Goal: Task Accomplishment & Management: Complete application form

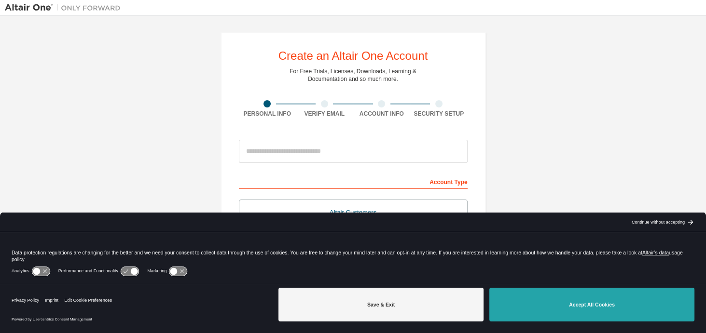
click at [627, 300] on button "Accept All Cookies" at bounding box center [591, 305] width 205 height 34
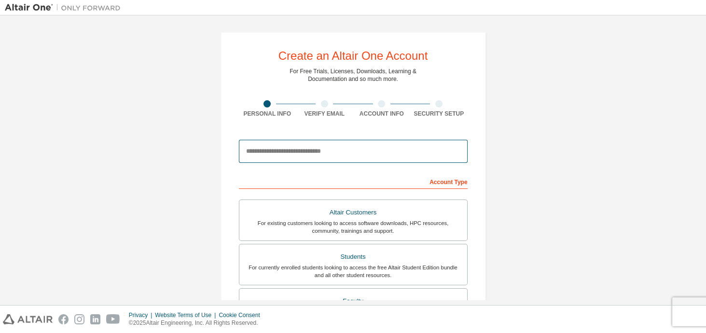
click at [359, 161] on input "email" at bounding box center [353, 151] width 229 height 23
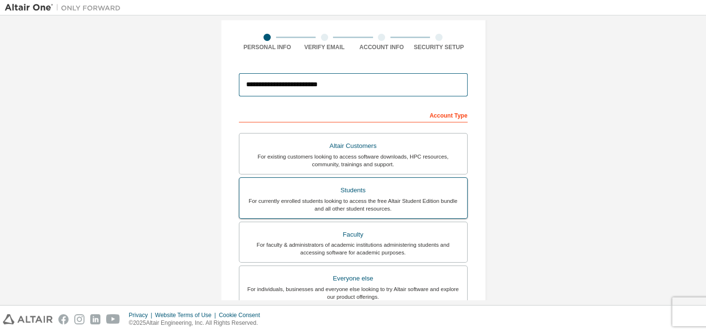
scroll to position [68, 0]
type input "**********"
click at [424, 198] on div "For currently enrolled students looking to access the free Altair Student Editi…" at bounding box center [353, 203] width 216 height 15
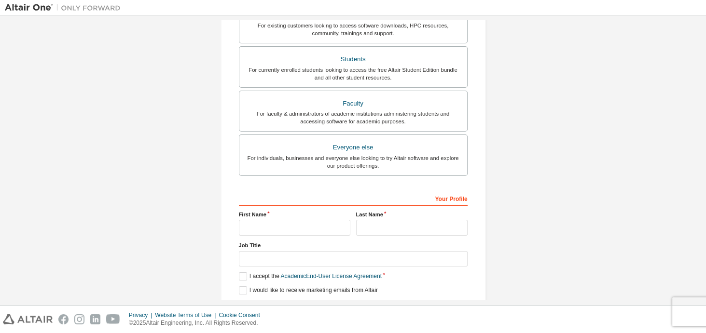
scroll to position [226, 0]
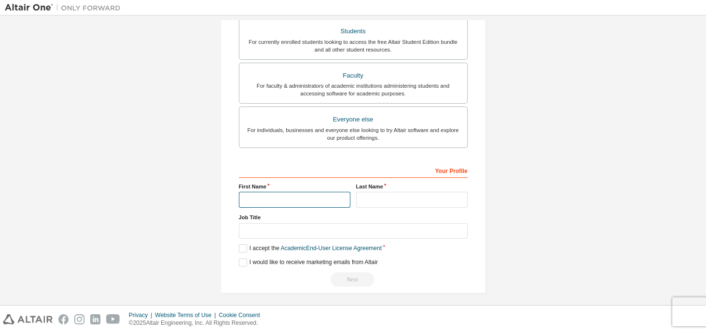
click at [318, 198] on input "text" at bounding box center [294, 200] width 111 height 16
type input "****"
type input "***"
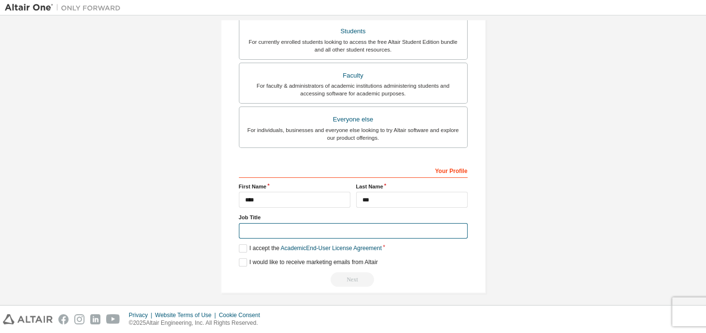
click at [300, 231] on input "text" at bounding box center [353, 231] width 229 height 16
click at [357, 225] on input "text" at bounding box center [353, 231] width 229 height 16
click at [357, 226] on input "text" at bounding box center [353, 231] width 229 height 16
click at [261, 245] on label "I accept the Academic End-User License Agreement" at bounding box center [310, 249] width 143 height 8
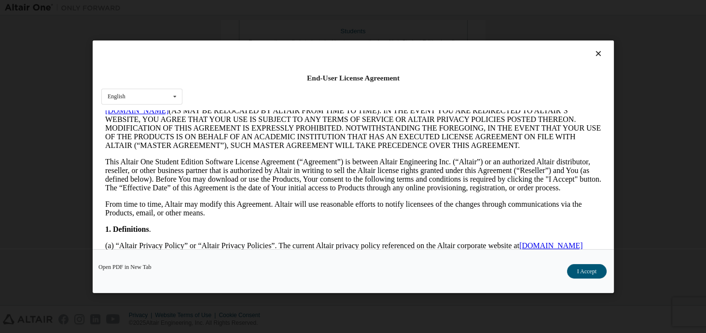
scroll to position [102, 0]
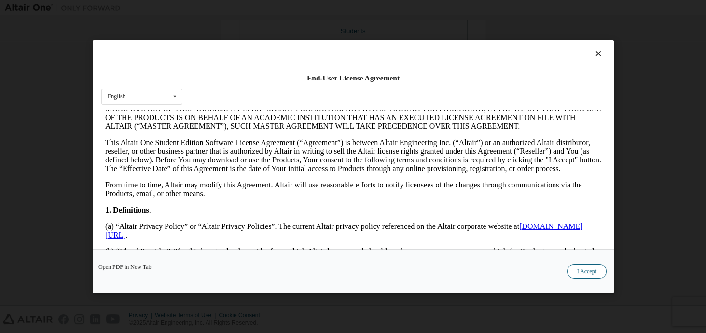
click at [587, 271] on button "I Accept" at bounding box center [586, 271] width 40 height 14
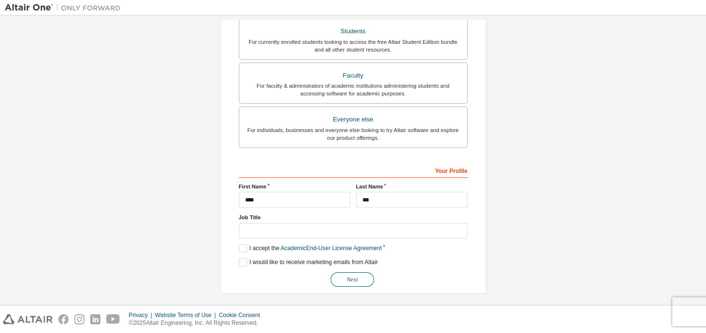
click at [344, 273] on button "Next" at bounding box center [351, 280] width 43 height 14
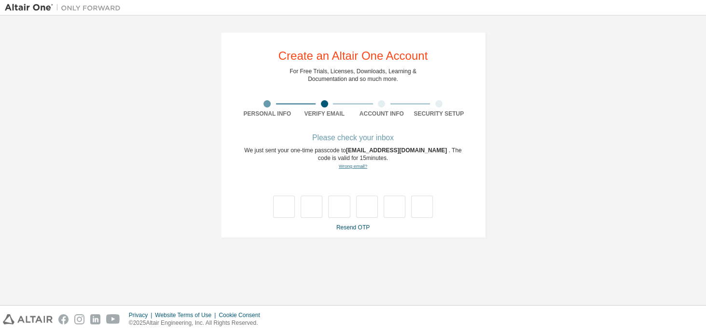
click at [346, 165] on link "Wrong email?" at bounding box center [353, 166] width 28 height 5
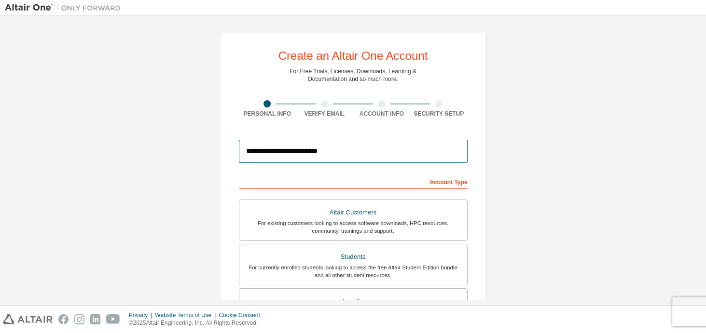
click at [265, 153] on input "**********" at bounding box center [353, 151] width 229 height 23
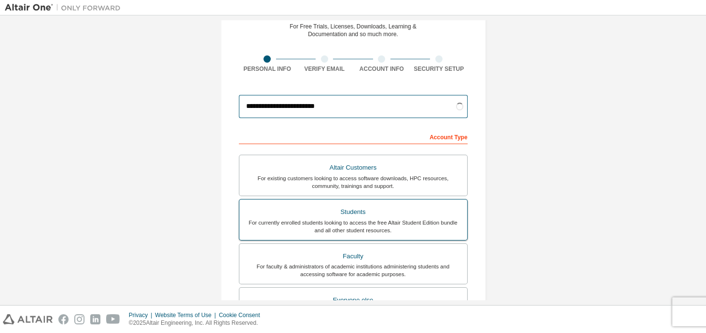
scroll to position [51, 0]
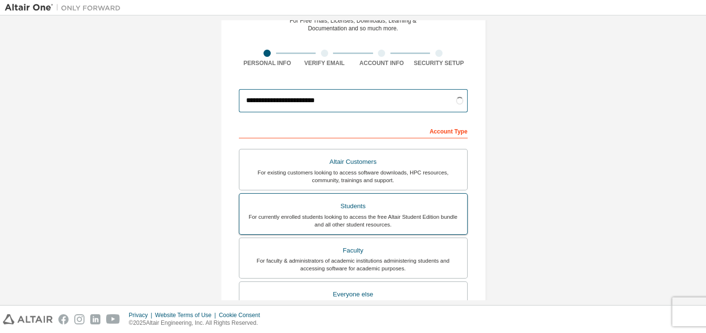
type input "**********"
click at [394, 207] on div "Students" at bounding box center [353, 207] width 216 height 14
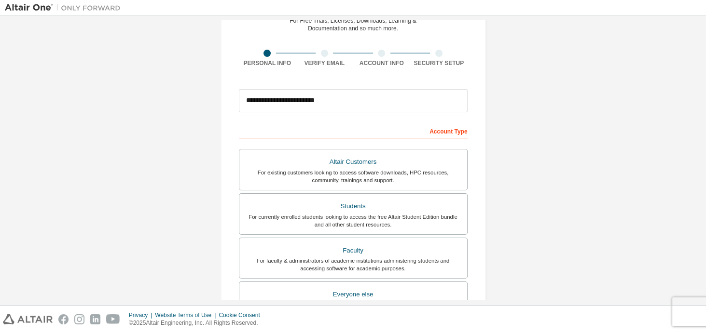
click at [520, 193] on div "**********" at bounding box center [353, 225] width 696 height 511
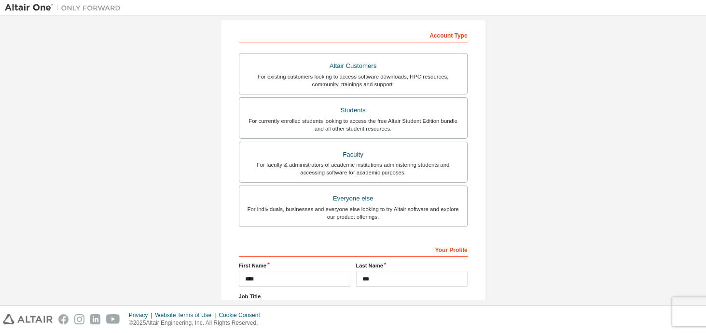
scroll to position [227, 0]
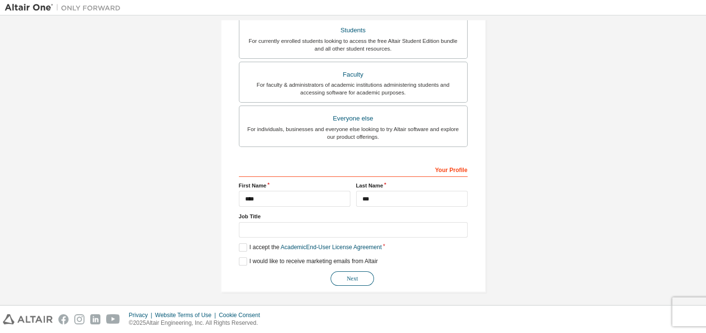
click at [368, 272] on button "Next" at bounding box center [351, 279] width 43 height 14
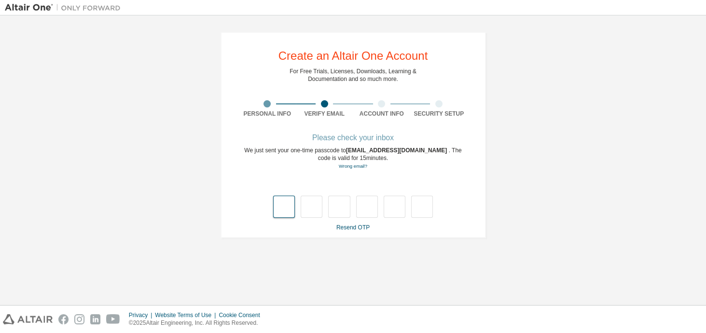
type input "*"
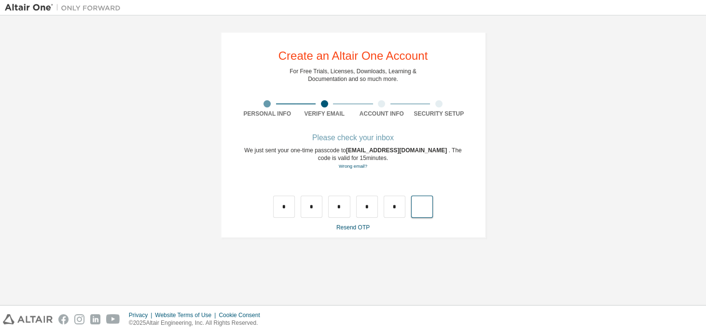
type input "*"
click at [284, 209] on input "text" at bounding box center [284, 207] width 22 height 22
type input "*"
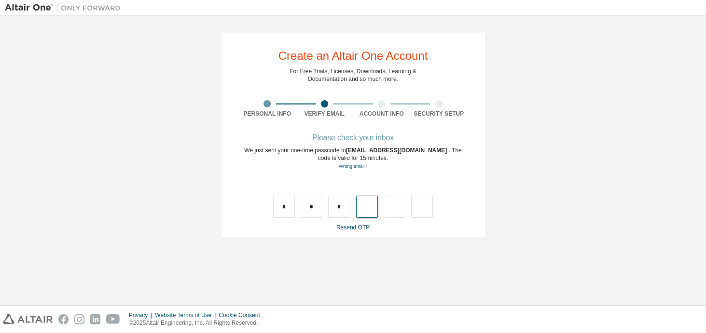
type input "*"
click at [378, 182] on div "Wrong code. Please try again" at bounding box center [352, 180] width 91 height 19
click at [284, 205] on input "text" at bounding box center [284, 207] width 22 height 22
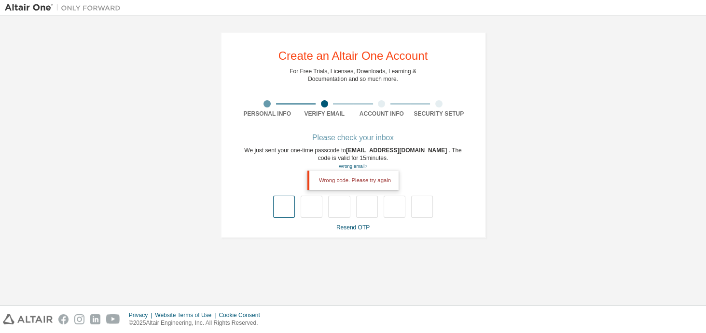
type input "*"
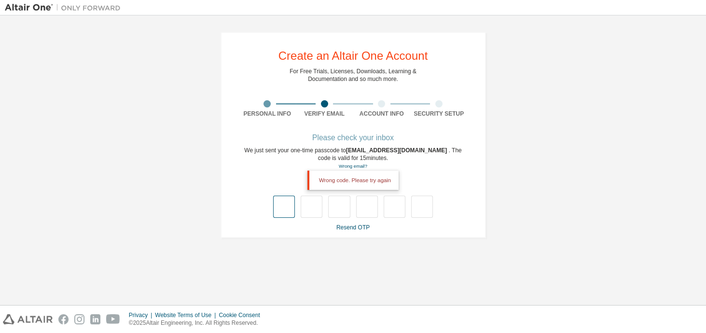
type input "*"
